Goal: Task Accomplishment & Management: Use online tool/utility

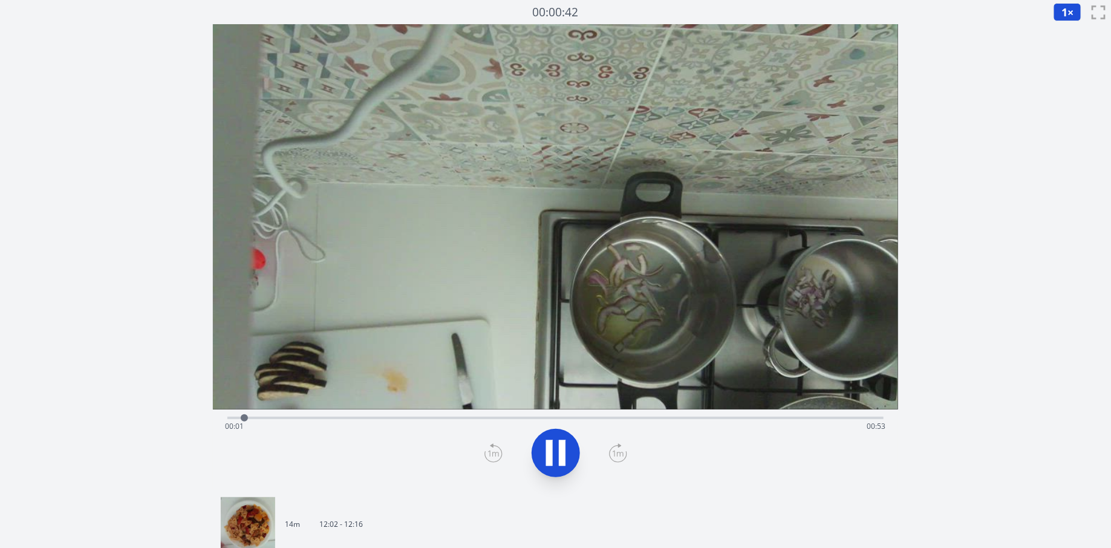
click at [401, 420] on div "Time elapsed: 00:01 Time remaining: 00:53" at bounding box center [555, 426] width 661 height 19
click at [452, 413] on div "Time elapsed: 00:14 Time remaining: 00:39" at bounding box center [555, 416] width 656 height 15
click at [493, 406] on video at bounding box center [555, 216] width 685 height 385
click at [501, 420] on div "Time elapsed: 00:20 Time remaining: 00:34" at bounding box center [555, 426] width 661 height 19
click at [739, 416] on div at bounding box center [733, 418] width 18 height 18
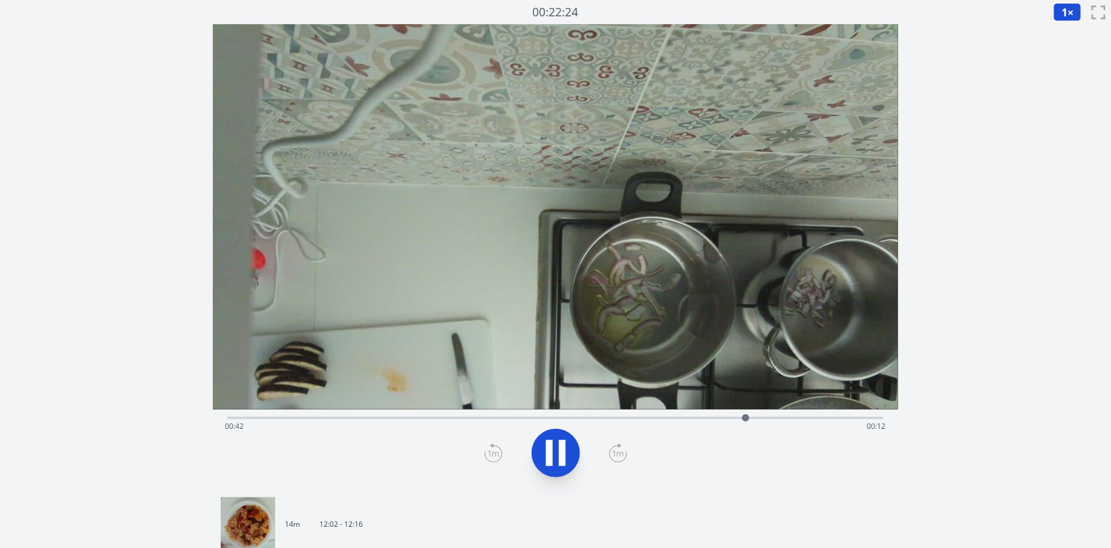
click at [767, 412] on div "Time elapsed: 00:42 Time remaining: 00:12" at bounding box center [555, 416] width 656 height 15
click at [824, 422] on div "Time elapsed: 00:46 Time remaining: 00:08" at bounding box center [555, 426] width 661 height 19
click at [786, 422] on div "Time elapsed: 00:49 Time remaining: 00:05" at bounding box center [555, 426] width 661 height 19
click at [758, 418] on div "Time elapsed: 00:45 Time remaining: 00:08" at bounding box center [555, 426] width 661 height 19
click at [748, 418] on div "Time elapsed: 00:46 Time remaining: 00:07" at bounding box center [555, 426] width 661 height 19
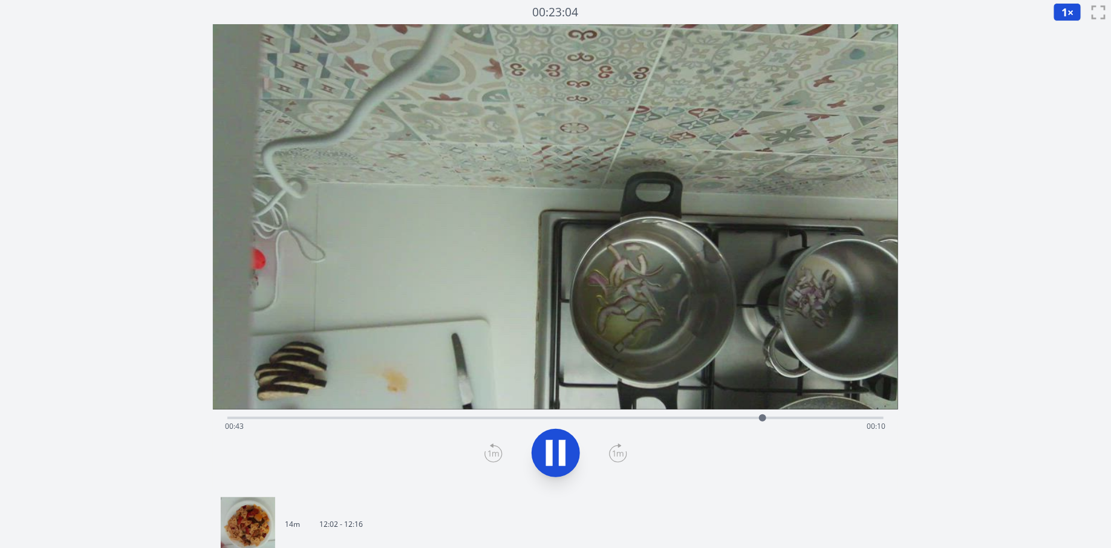
click at [1066, 8] on span "1" at bounding box center [1064, 12] width 6 height 15
click at [1069, 33] on li "0.25×" at bounding box center [1070, 28] width 34 height 19
click at [747, 418] on div "Time elapsed: 00:44 Time remaining: 00:09" at bounding box center [555, 426] width 661 height 19
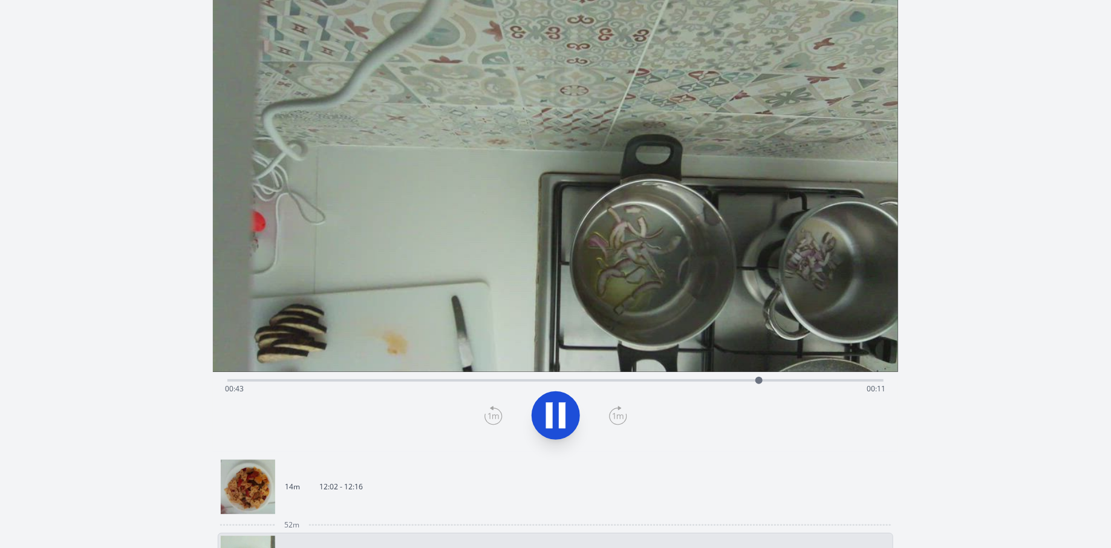
scroll to position [32, 0]
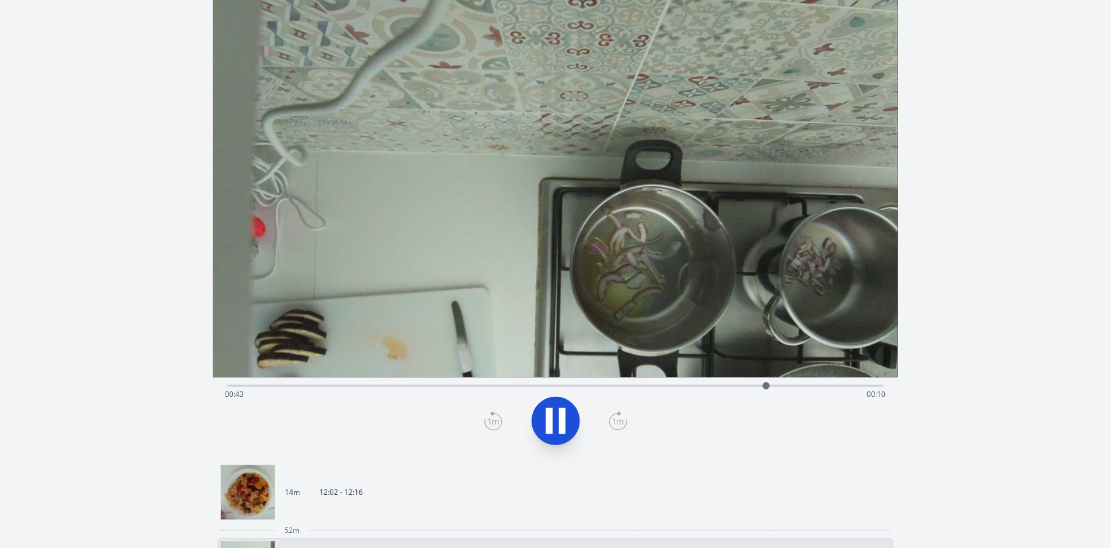
click at [558, 426] on icon at bounding box center [556, 421] width 34 height 34
click at [550, 409] on icon at bounding box center [556, 421] width 34 height 34
click at [550, 409] on icon at bounding box center [549, 421] width 7 height 26
click at [559, 423] on icon at bounding box center [556, 420] width 20 height 25
click at [564, 424] on icon at bounding box center [562, 421] width 7 height 26
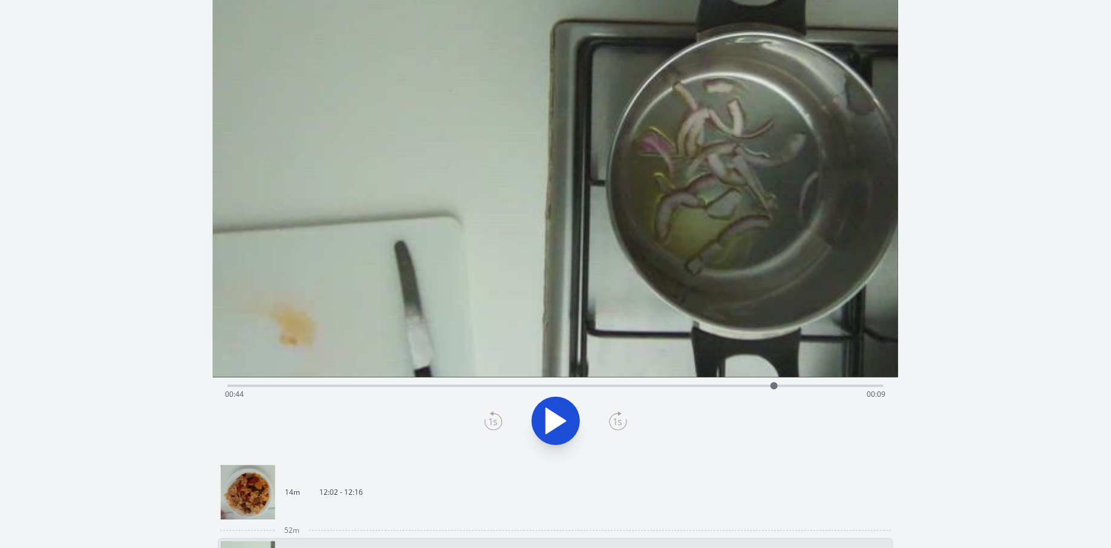
drag, startPoint x: 469, startPoint y: 328, endPoint x: 497, endPoint y: 24, distance: 306.1
click at [497, 24] on video at bounding box center [580, 32] width 1226 height 689
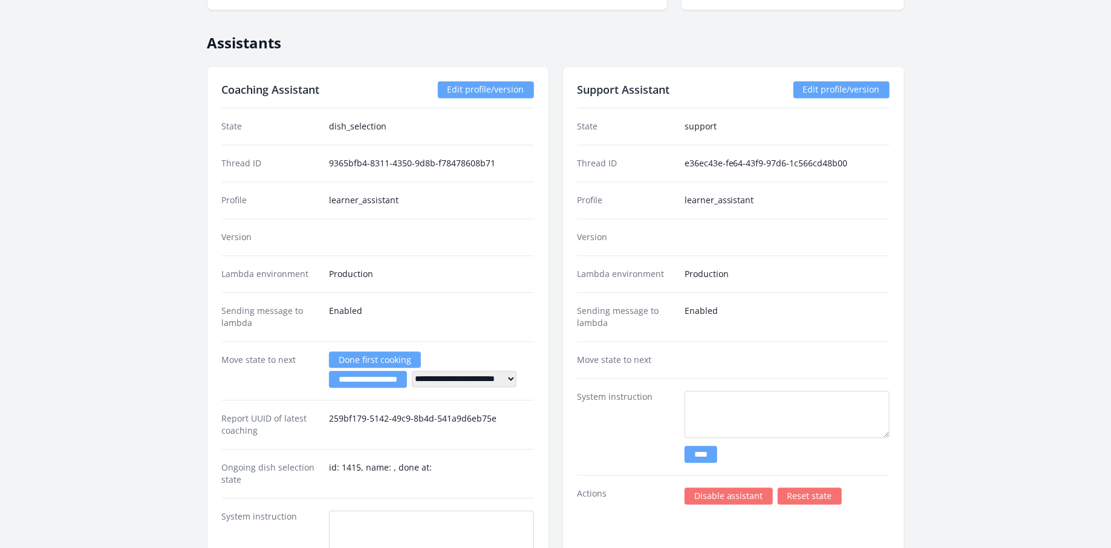
scroll to position [975, 0]
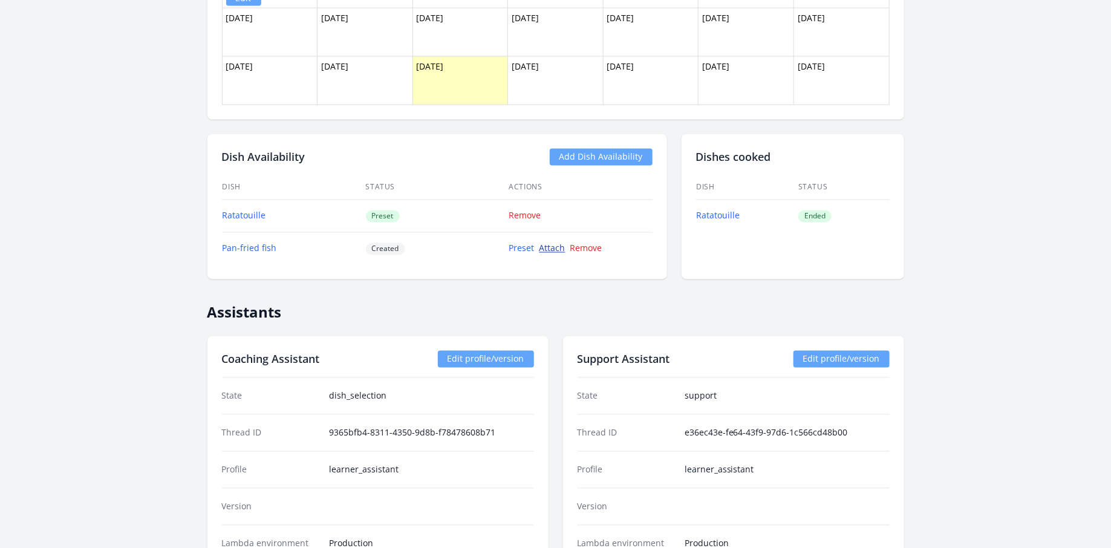
click at [550, 243] on link "Attach" at bounding box center [552, 248] width 26 height 11
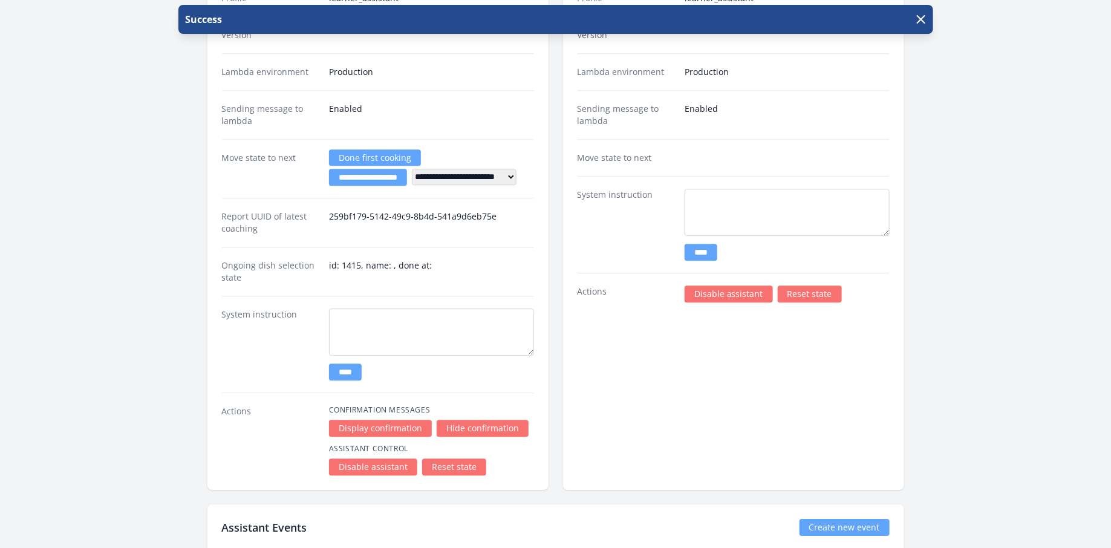
scroll to position [1488, 0]
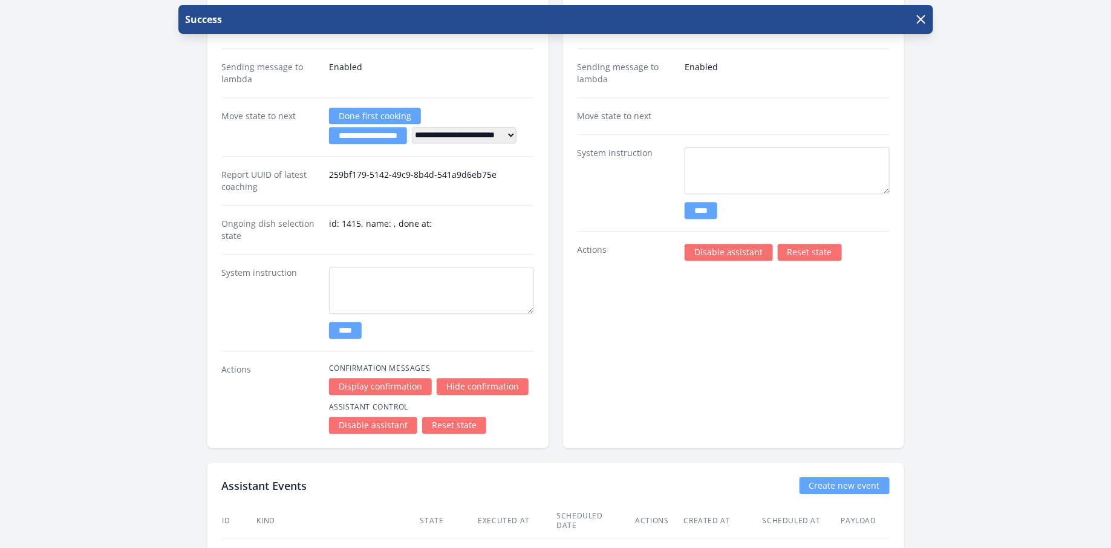
click at [466, 417] on link "Reset state" at bounding box center [454, 425] width 64 height 17
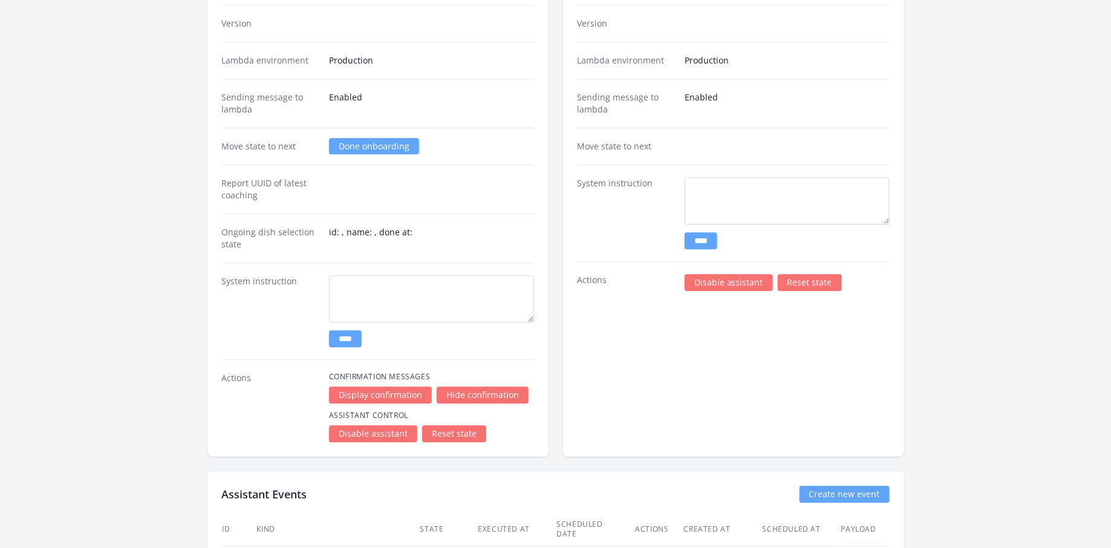
scroll to position [1442, 0]
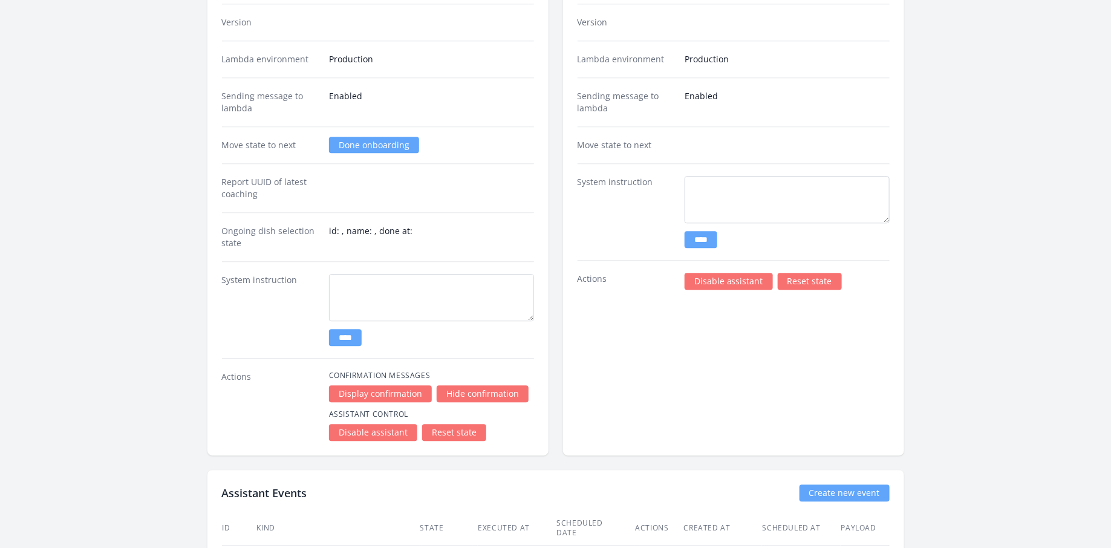
click at [384, 137] on link "Done onboarding" at bounding box center [374, 145] width 90 height 16
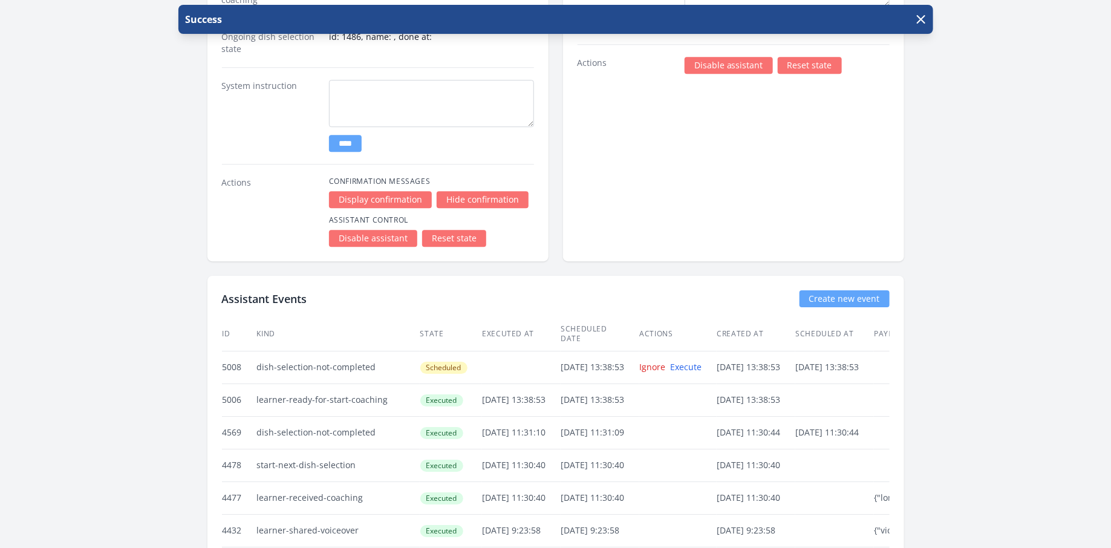
scroll to position [1577, 0]
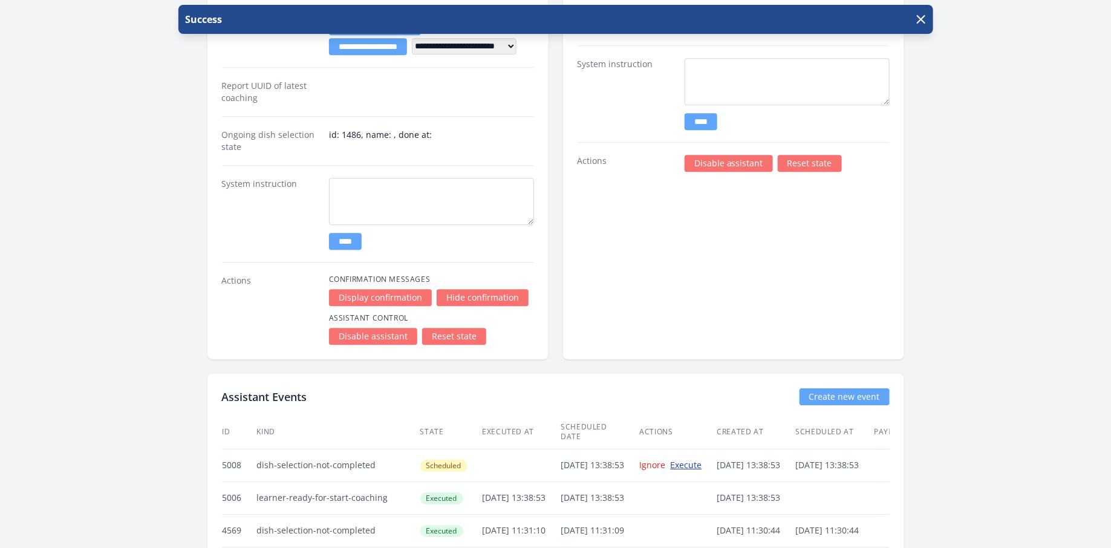
click at [702, 459] on link "Execute" at bounding box center [686, 464] width 31 height 11
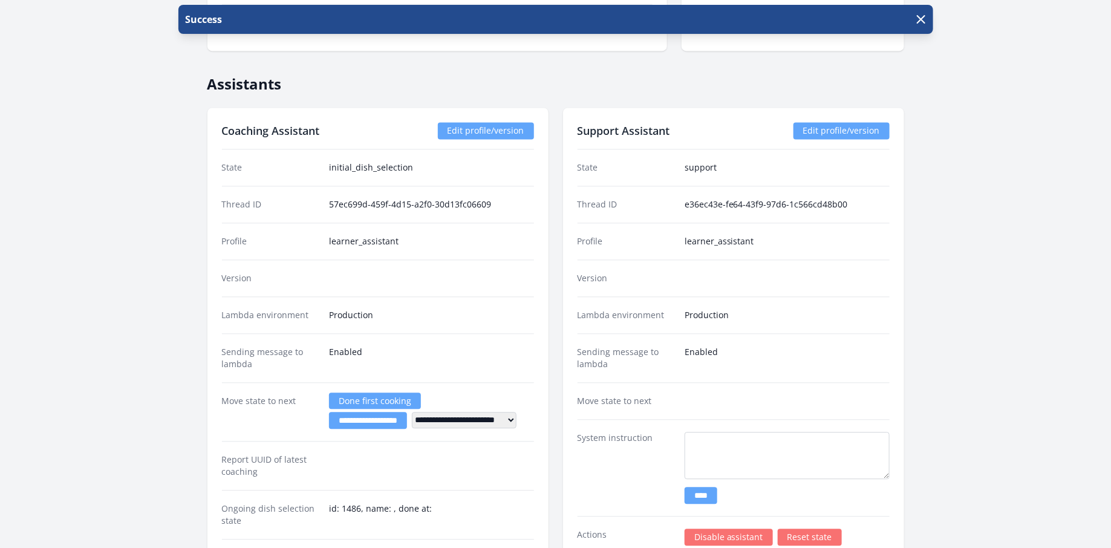
scroll to position [991, 0]
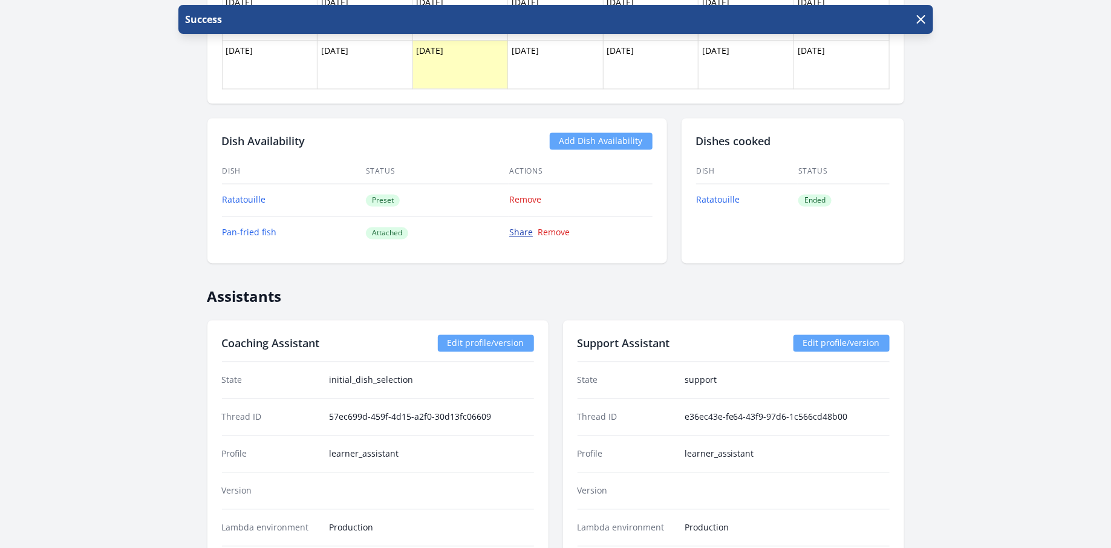
click at [521, 230] on link "Share" at bounding box center [521, 232] width 24 height 11
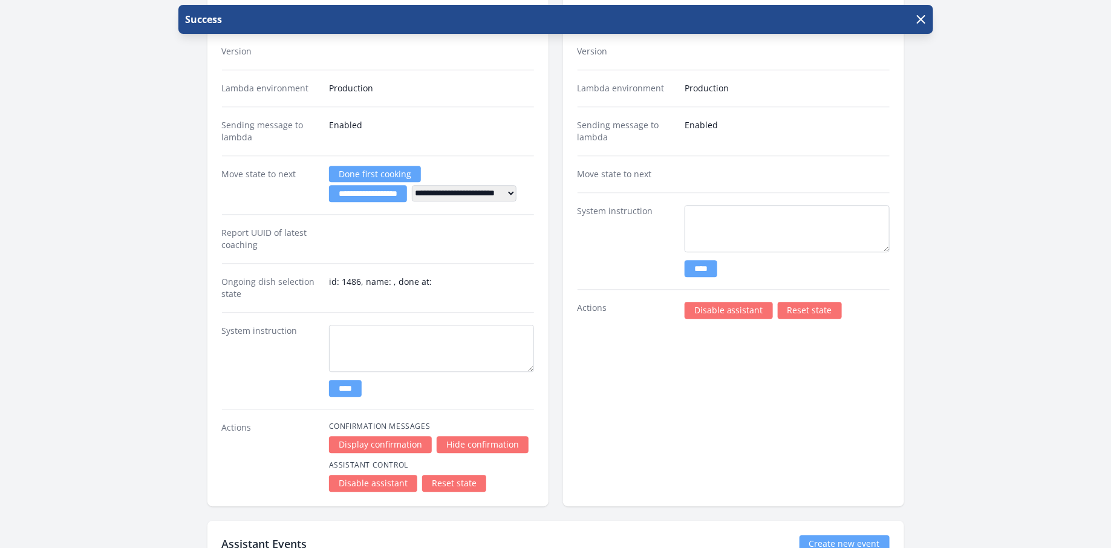
scroll to position [1429, 0]
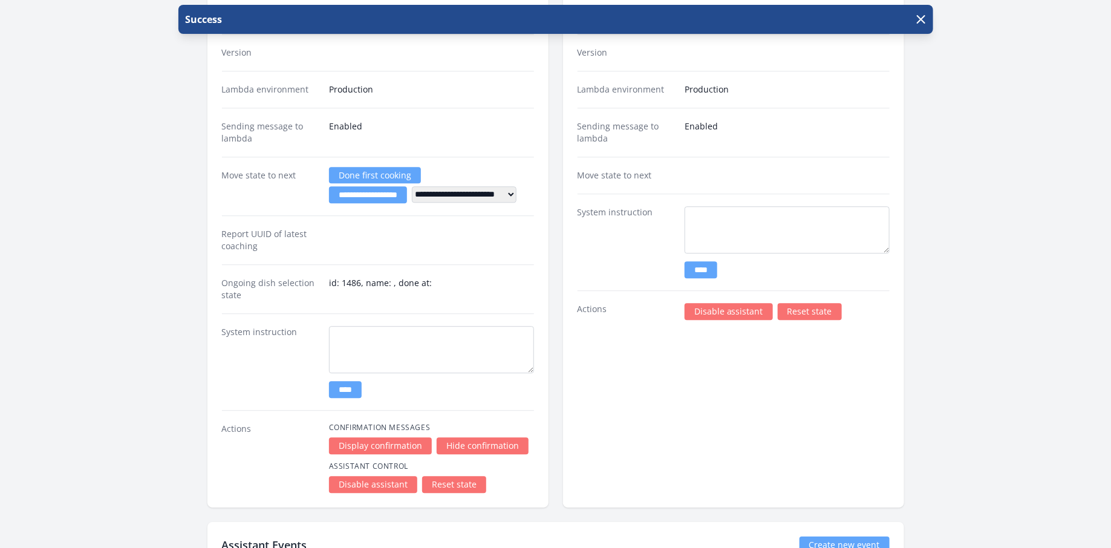
click at [454, 476] on link "Reset state" at bounding box center [454, 484] width 64 height 17
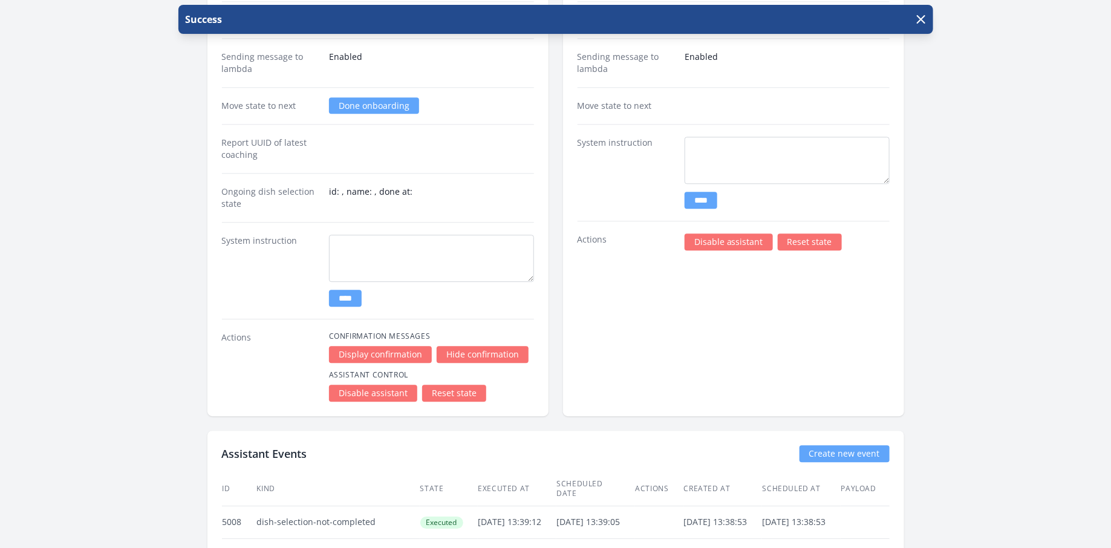
scroll to position [1488, 0]
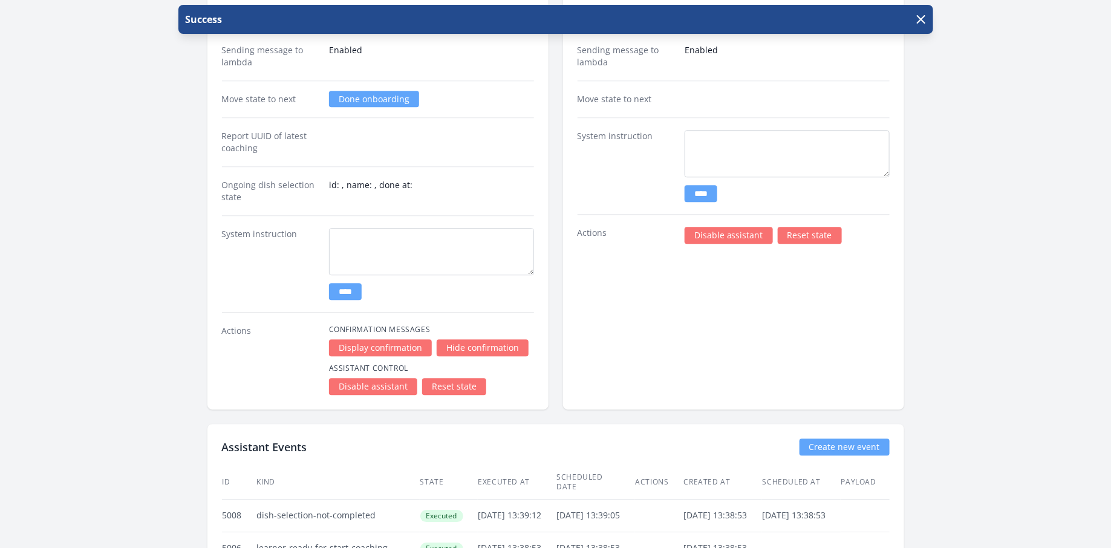
click at [455, 382] on link "Reset state" at bounding box center [454, 386] width 64 height 17
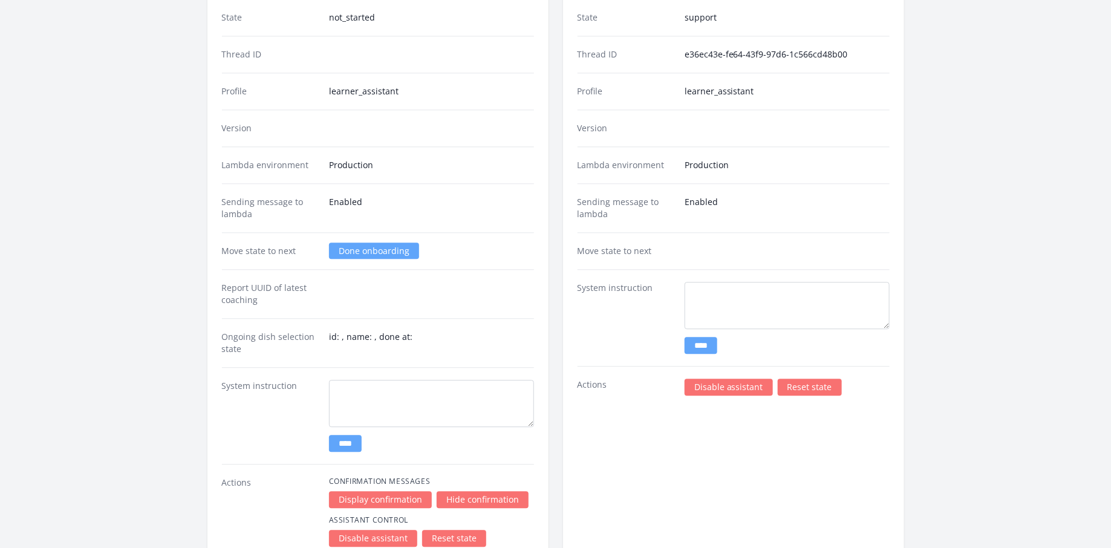
scroll to position [1287, 0]
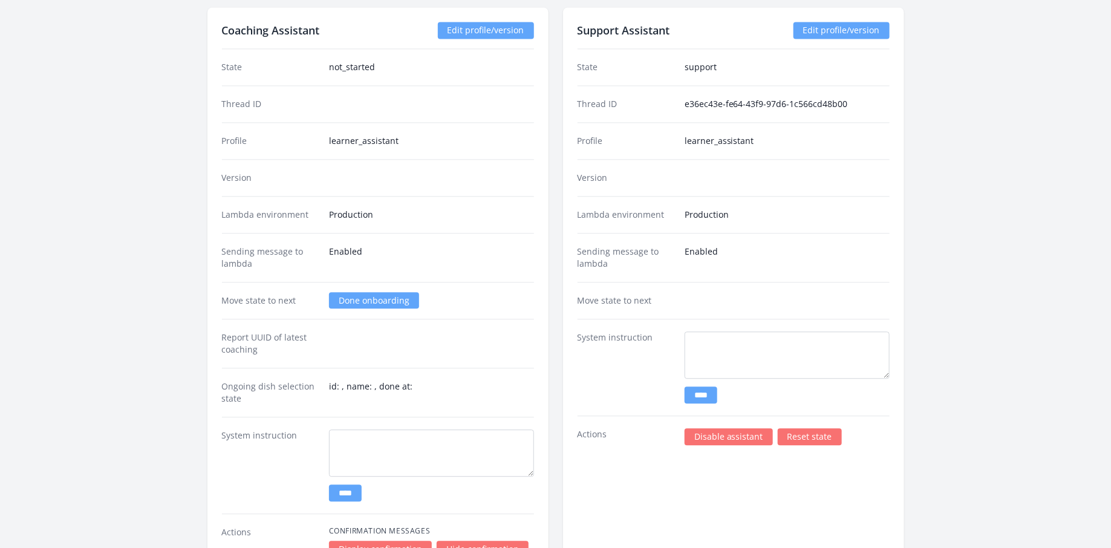
click at [391, 283] on div "Move state to next Done onboarding" at bounding box center [378, 300] width 312 height 37
click at [397, 302] on div "Move state to next Done onboarding" at bounding box center [378, 300] width 312 height 37
click at [383, 295] on link "Done onboarding" at bounding box center [374, 300] width 90 height 16
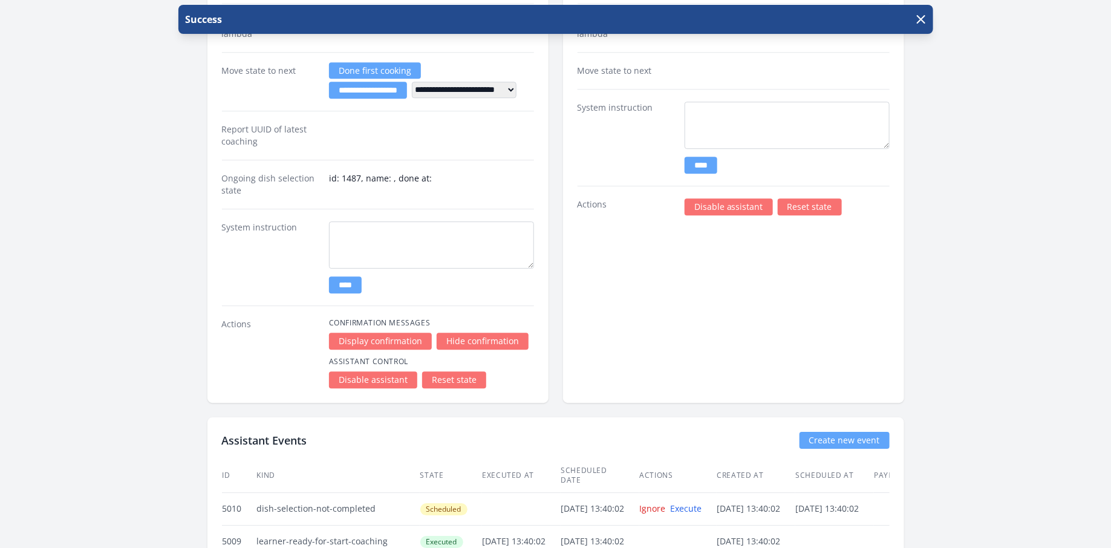
scroll to position [1753, 0]
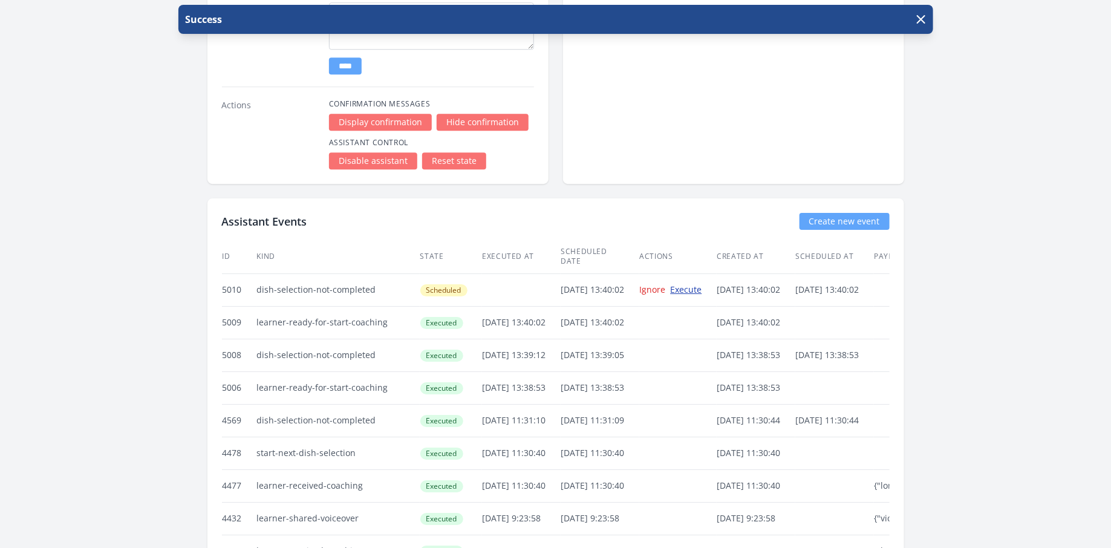
click at [702, 284] on link "Execute" at bounding box center [686, 289] width 31 height 11
